Goal: Task Accomplishment & Management: Complete application form

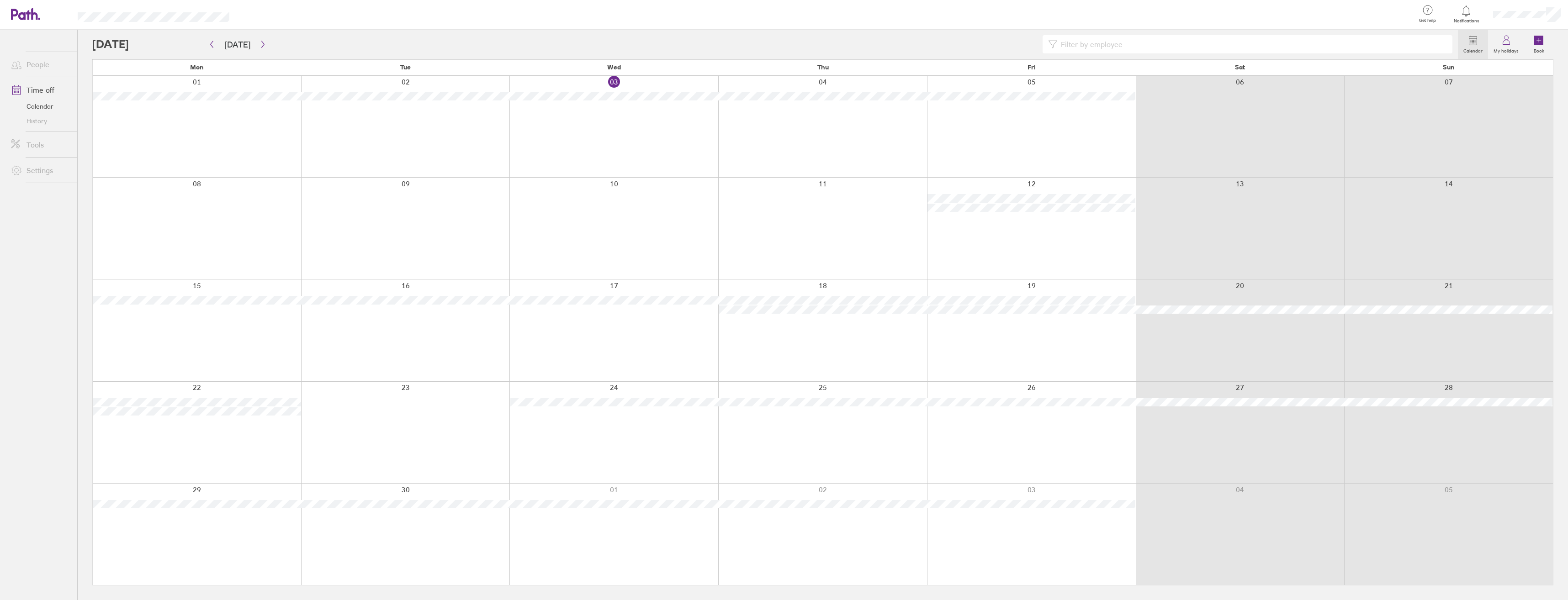
click at [1039, 134] on div at bounding box center [1031, 126] width 209 height 102
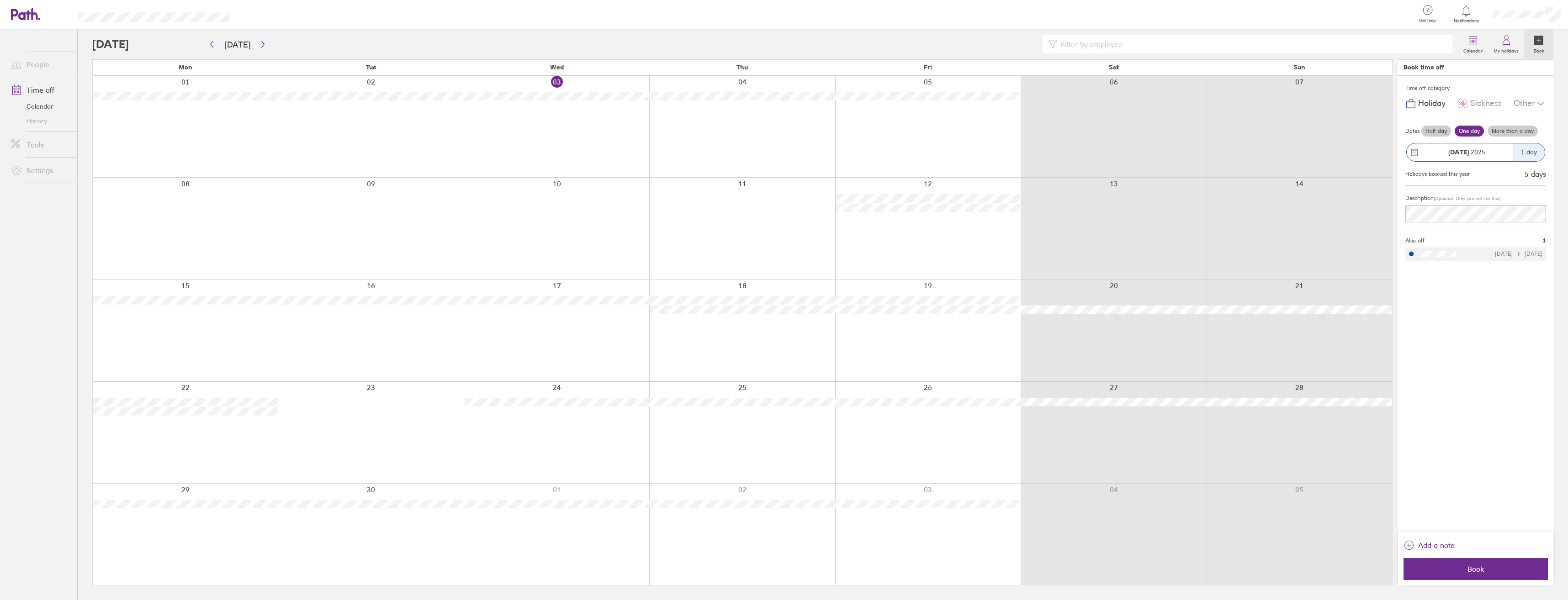
click at [734, 62] on div "Thu" at bounding box center [742, 67] width 186 height 16
click at [744, 79] on div at bounding box center [741, 126] width 186 height 102
click at [603, 308] on div at bounding box center [556, 330] width 186 height 102
click at [252, 45] on button "[DATE]" at bounding box center [237, 45] width 40 height 15
click at [892, 102] on div at bounding box center [928, 126] width 186 height 102
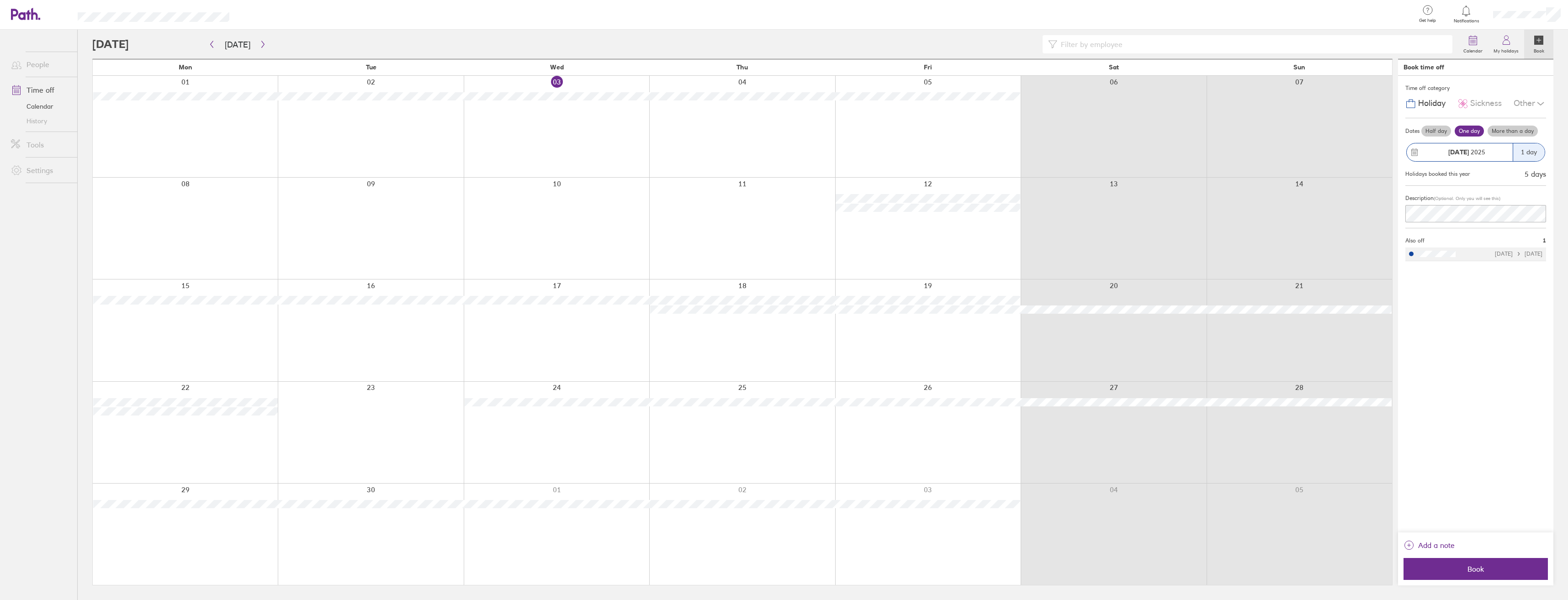
click at [1435, 136] on label "Half day" at bounding box center [1435, 131] width 30 height 11
click at [0, 0] on input "Half day" at bounding box center [0, 0] width 0 height 0
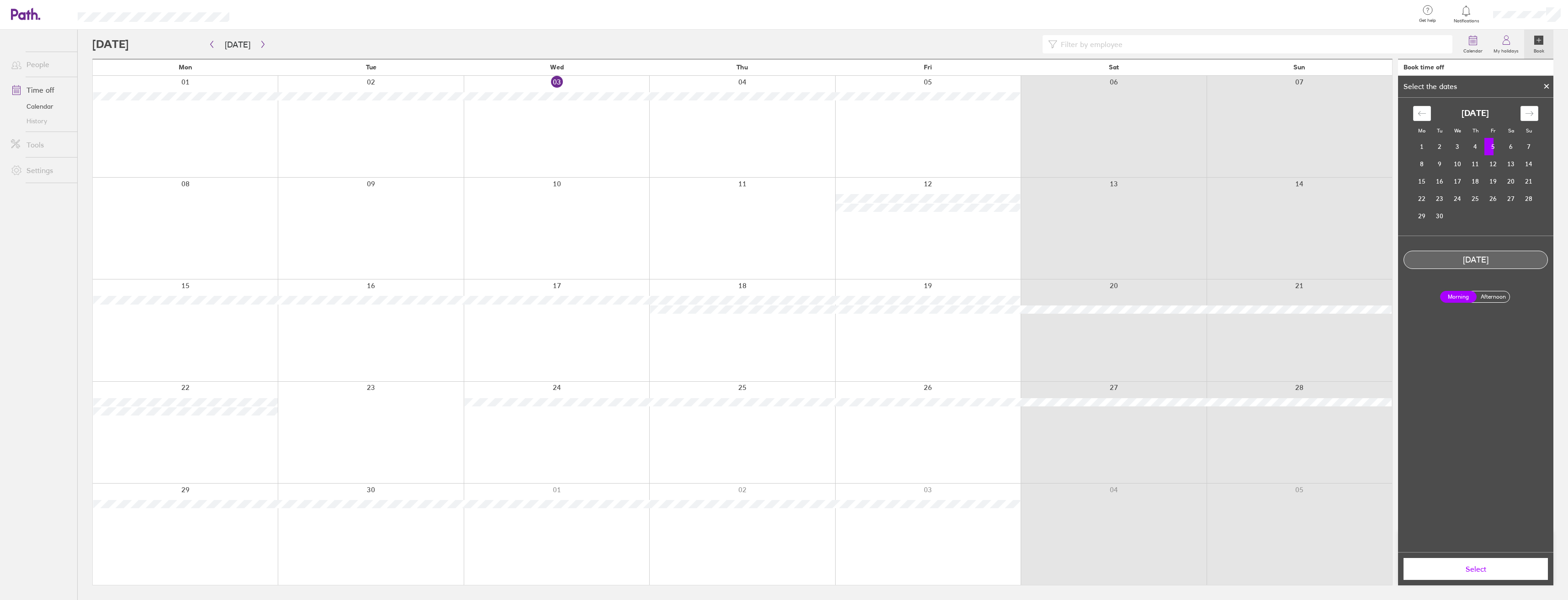
click at [1494, 146] on td "5" at bounding box center [1492, 146] width 18 height 18
drag, startPoint x: 1497, startPoint y: 296, endPoint x: 1496, endPoint y: 300, distance: 4.1
click at [1496, 300] on label "Afternoon" at bounding box center [1492, 297] width 36 height 11
click at [0, 0] on input "Afternoon" at bounding box center [0, 0] width 0 height 0
click at [1511, 568] on span "Select" at bounding box center [1476, 568] width 132 height 8
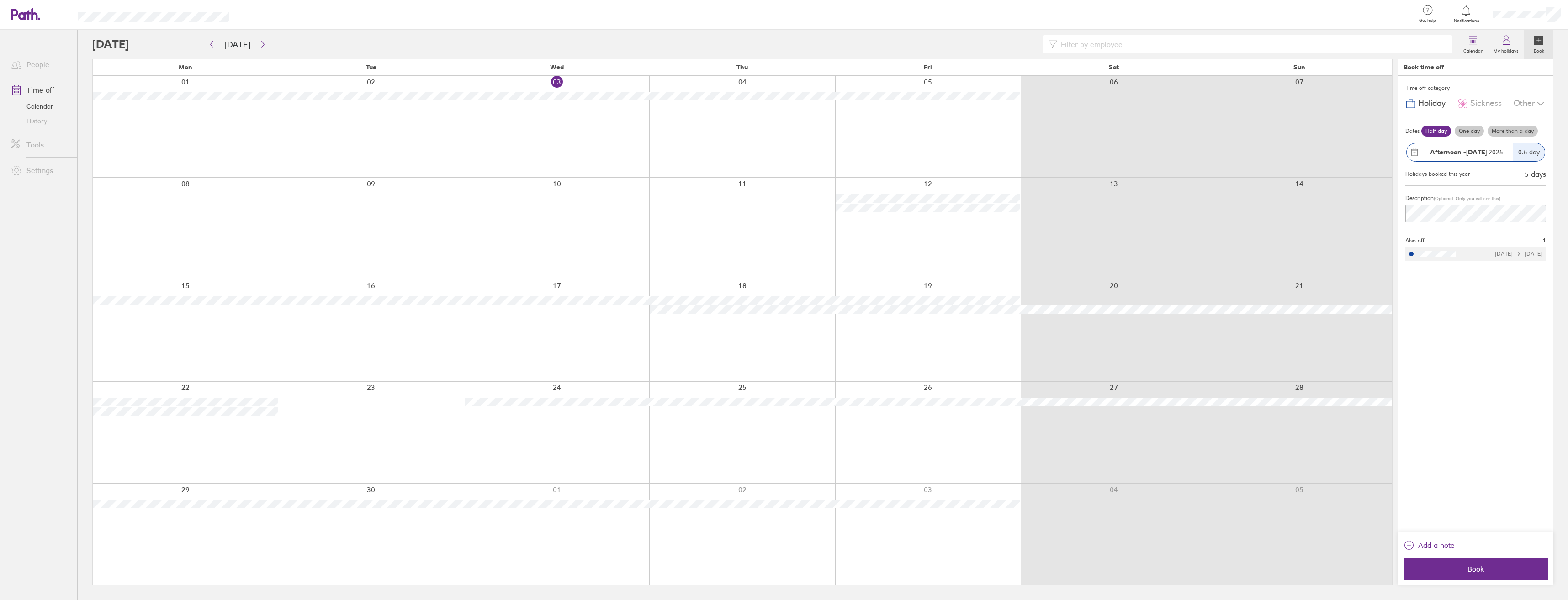
click at [1530, 99] on div "Other" at bounding box center [1529, 103] width 32 height 18
click at [1493, 289] on div "Time off category Holiday Sickness Other Compassionate Parental Unpaid leave Da…" at bounding box center [1476, 303] width 156 height 457
click at [260, 41] on icon "button" at bounding box center [263, 44] width 7 height 7
click at [260, 46] on icon "button" at bounding box center [263, 44] width 7 height 7
click at [216, 46] on button "button" at bounding box center [211, 45] width 12 height 15
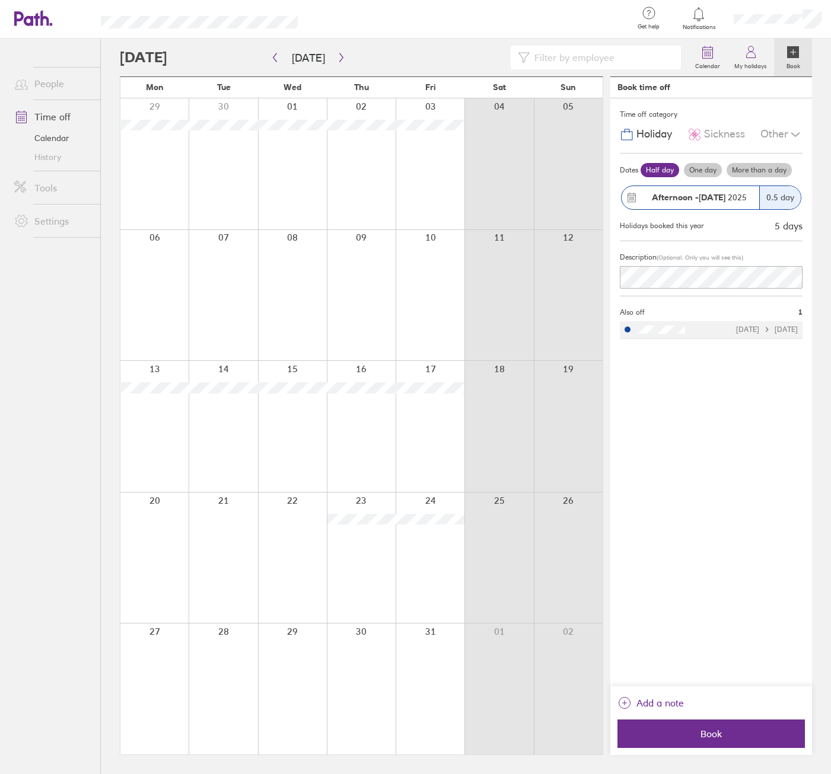
click at [731, 188] on div "Afternoon - [DATE]" at bounding box center [690, 197] width 138 height 23
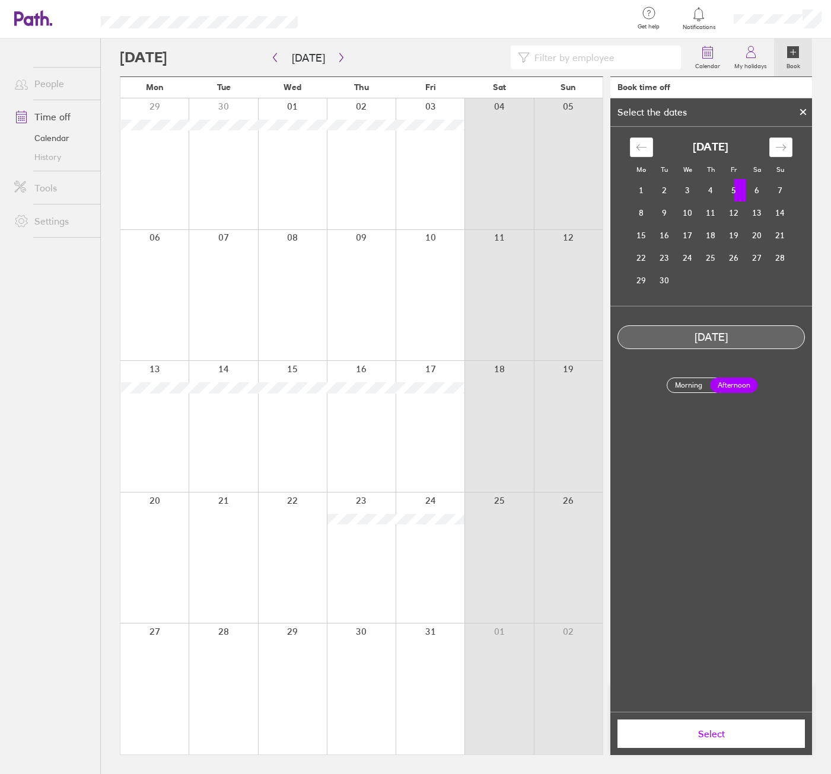
click at [736, 193] on td "5" at bounding box center [733, 190] width 23 height 23
click at [752, 416] on div "Mo Tu We Th Fr Sa Su [DATE] 1 2 3 4 5 6 7 8 9 10 11 12 13 14 15 16 17 18 19 20 …" at bounding box center [711, 419] width 202 height 585
click at [805, 108] on div at bounding box center [803, 112] width 18 height 20
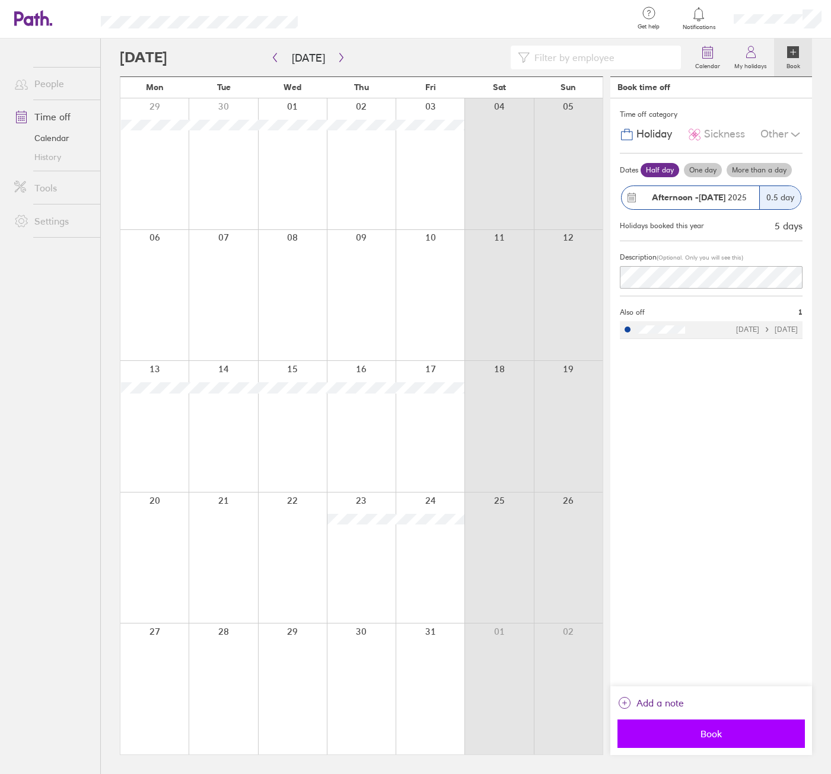
click at [743, 730] on span "Book" at bounding box center [710, 734] width 171 height 11
